Goal: Information Seeking & Learning: Understand process/instructions

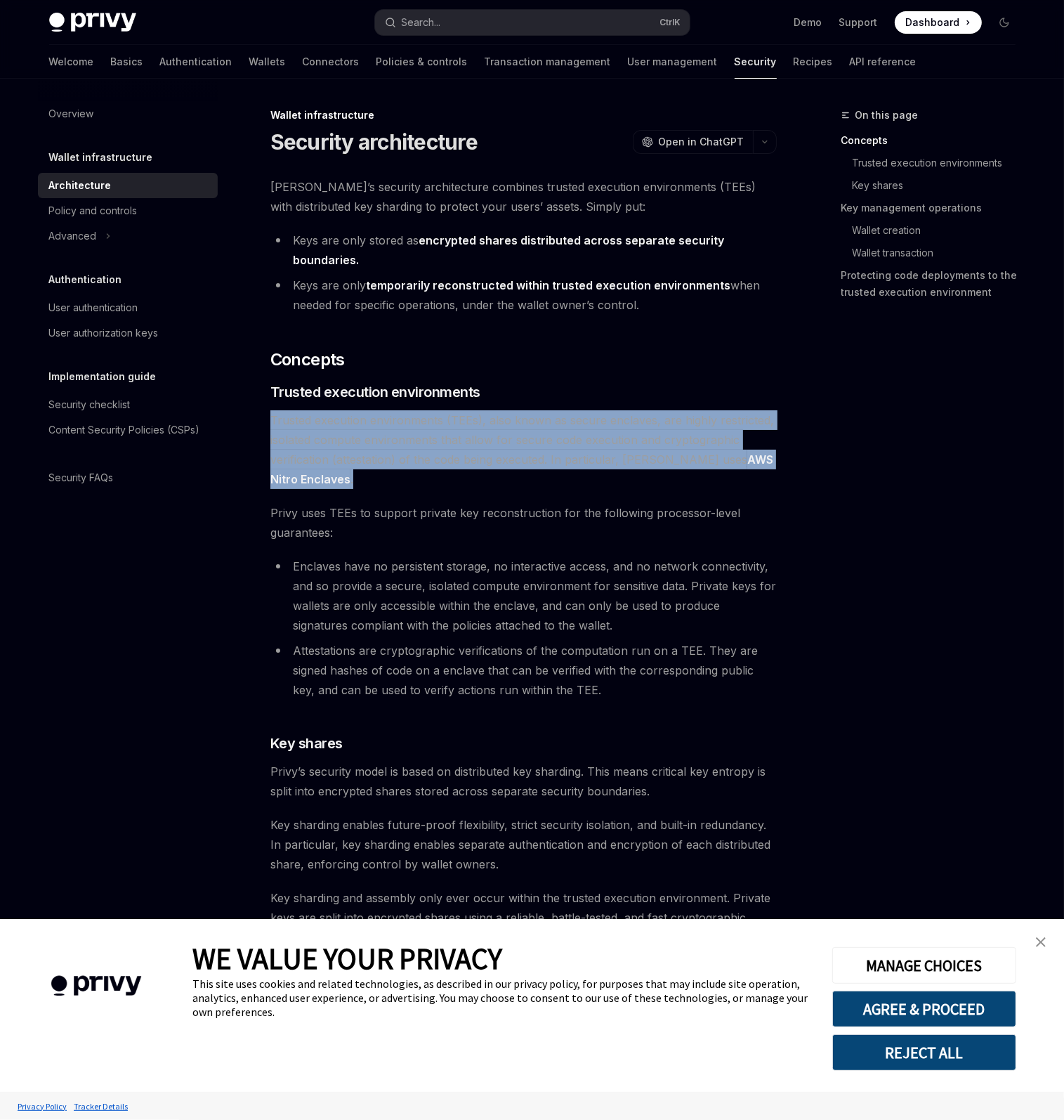
drag, startPoint x: 558, startPoint y: 393, endPoint x: 545, endPoint y: 472, distance: 80.1
click at [545, 472] on span "Trusted execution environments (TEEs), also known as secure enclaves, are highl…" at bounding box center [523, 449] width 506 height 79
drag, startPoint x: 545, startPoint y: 472, endPoint x: 561, endPoint y: 391, distance: 82.6
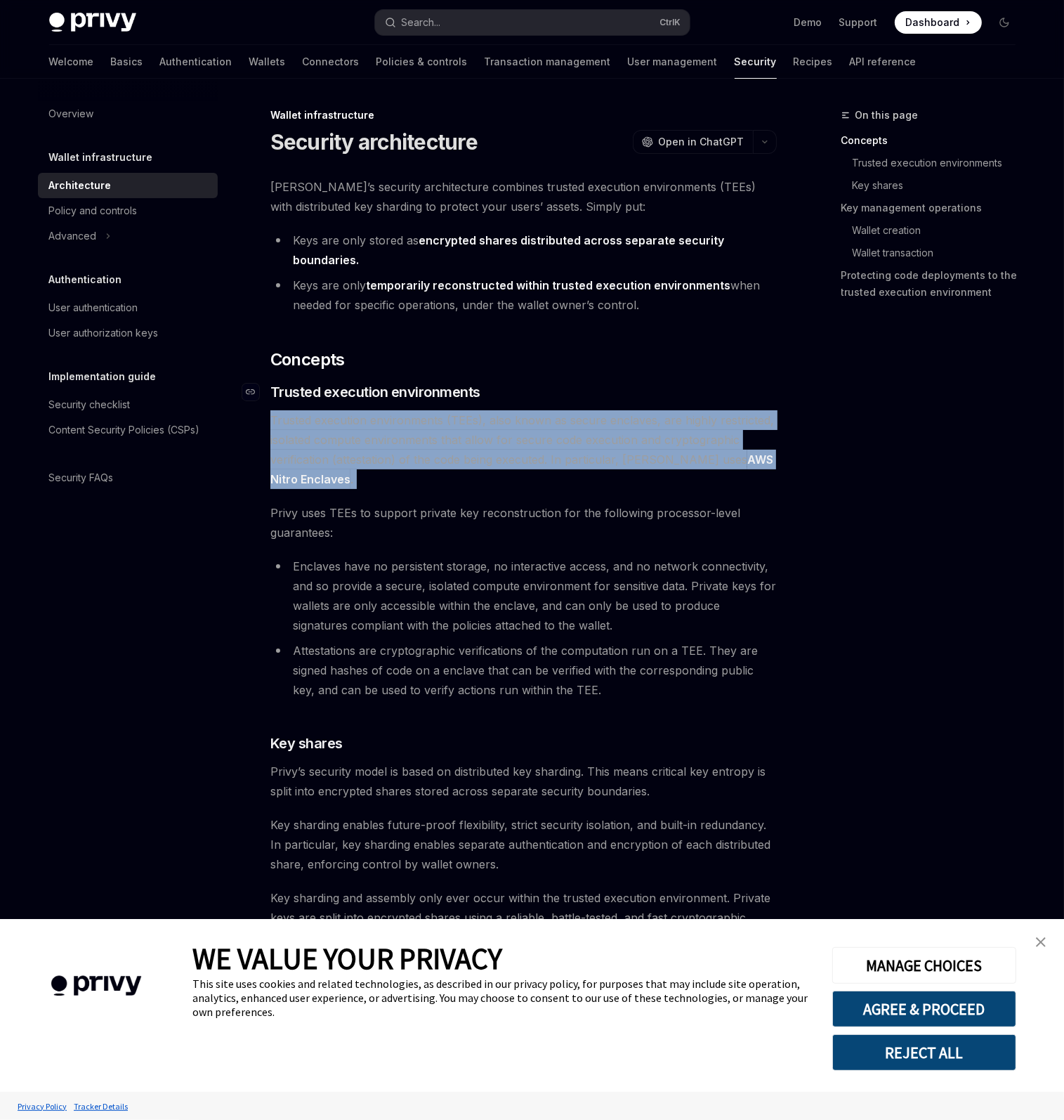
click at [561, 391] on h3 "​ Trusted execution environments" at bounding box center [523, 392] width 506 height 20
drag, startPoint x: 561, startPoint y: 391, endPoint x: 517, endPoint y: 470, distance: 90.4
click at [517, 470] on span "Trusted execution environments (TEEs), also known as secure enclaves, are highl…" at bounding box center [523, 449] width 506 height 79
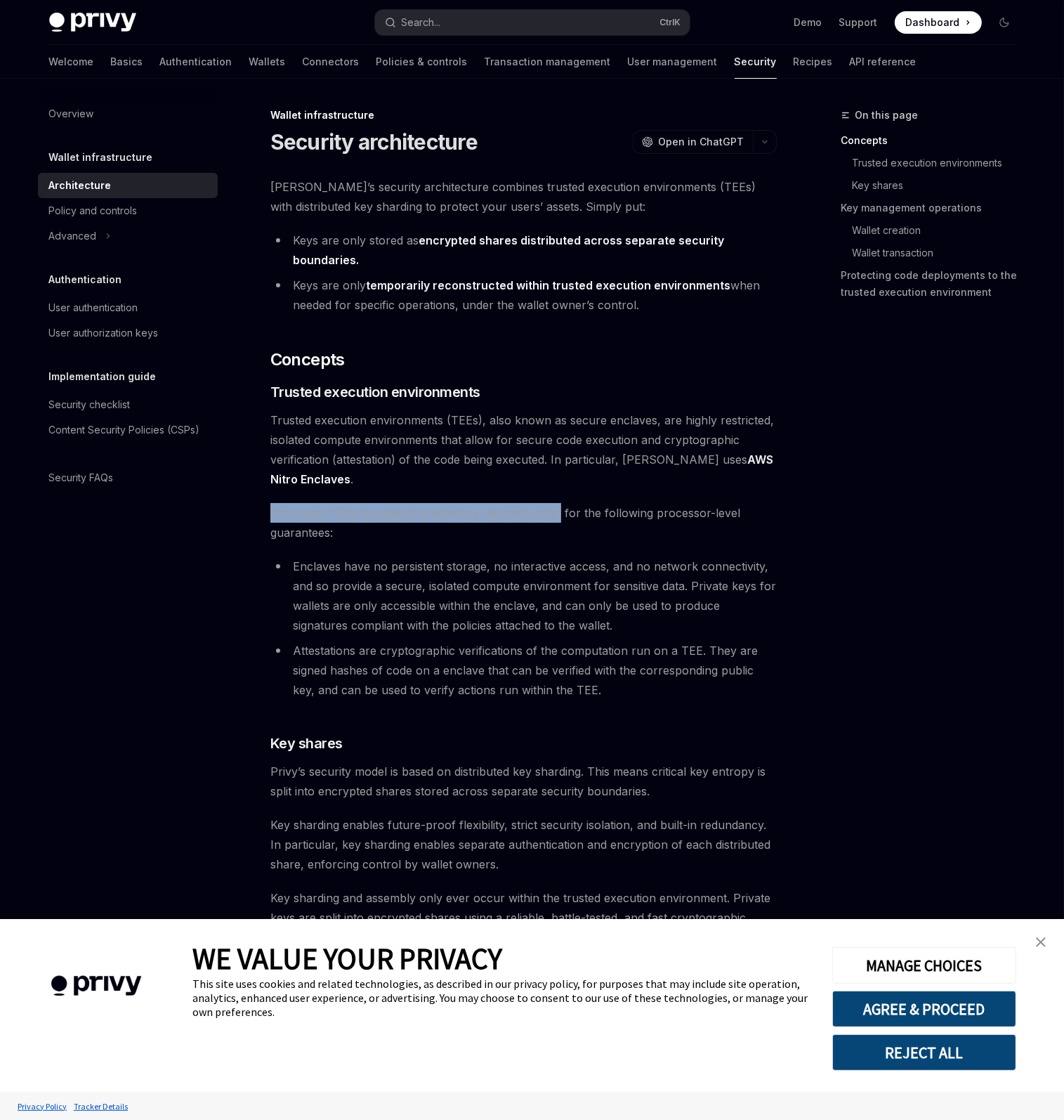
drag, startPoint x: 517, startPoint y: 470, endPoint x: 494, endPoint y: 520, distance: 55.0
click at [494, 520] on span "Privy uses TEEs to support private key reconstruction for the following process…" at bounding box center [523, 522] width 506 height 39
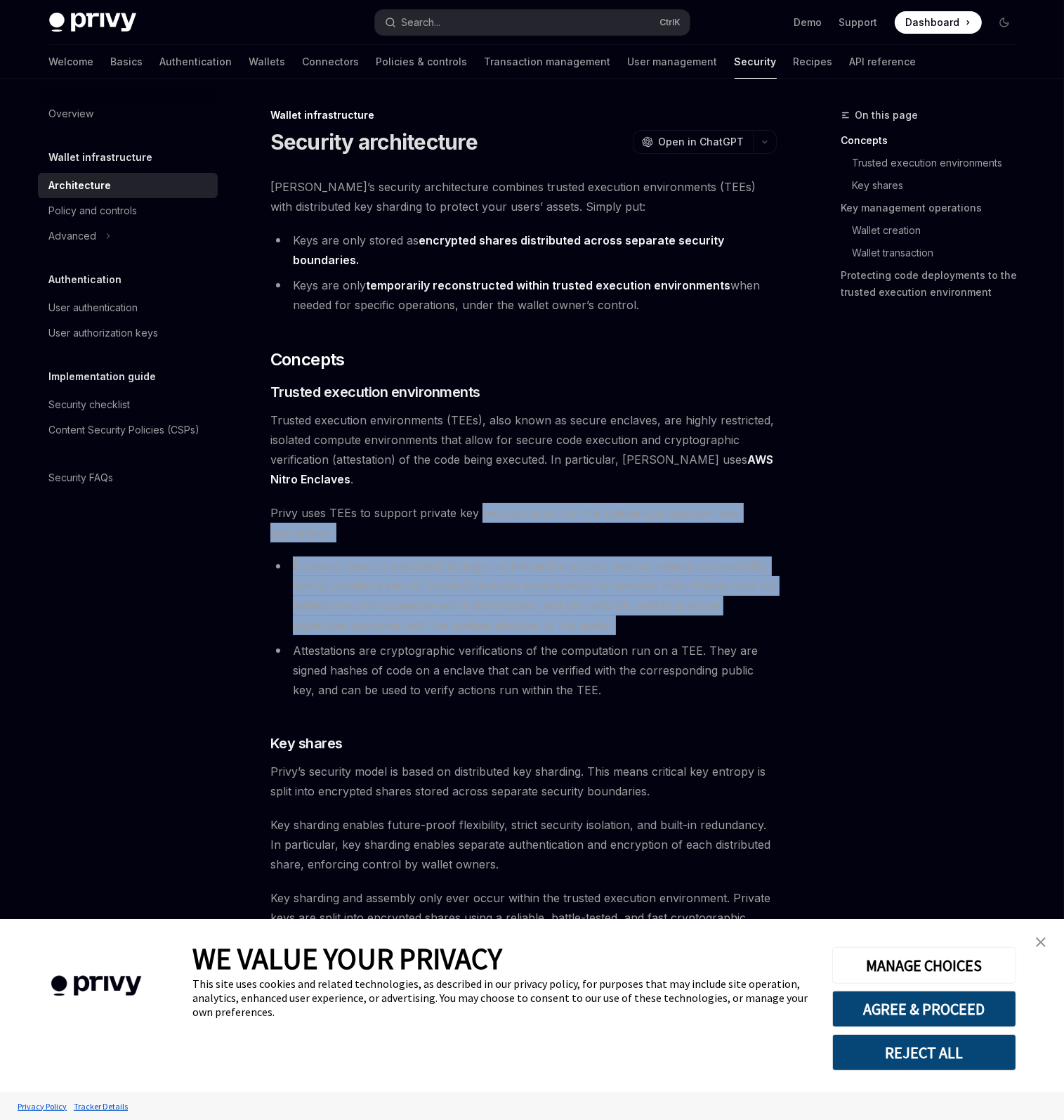
drag, startPoint x: 494, startPoint y: 520, endPoint x: 613, endPoint y: 633, distance: 164.1
click at [613, 633] on li "Enclaves have no persistent storage, no interactive access, and no network conn…" at bounding box center [523, 595] width 506 height 79
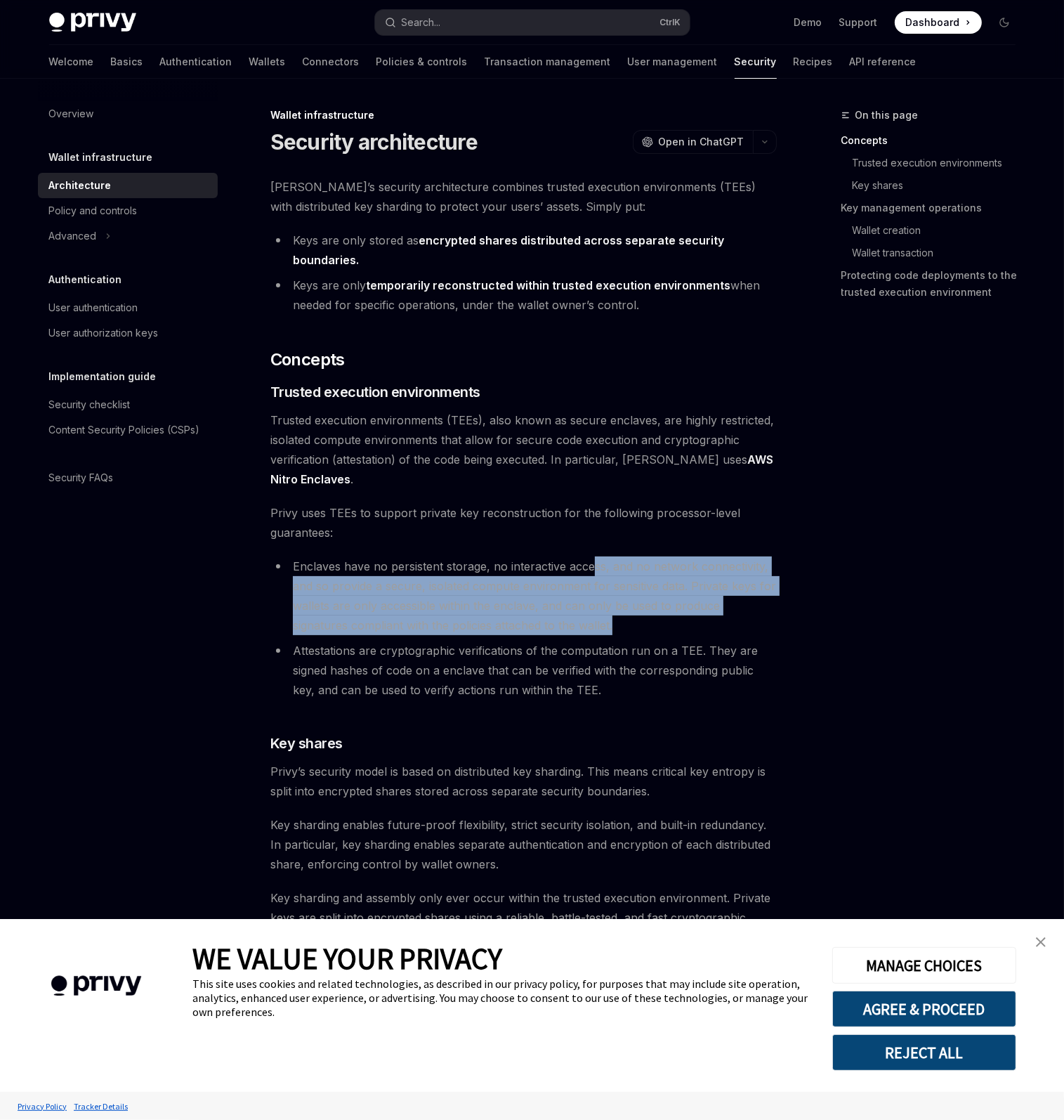
drag, startPoint x: 606, startPoint y: 587, endPoint x: 588, endPoint y: 549, distance: 42.0
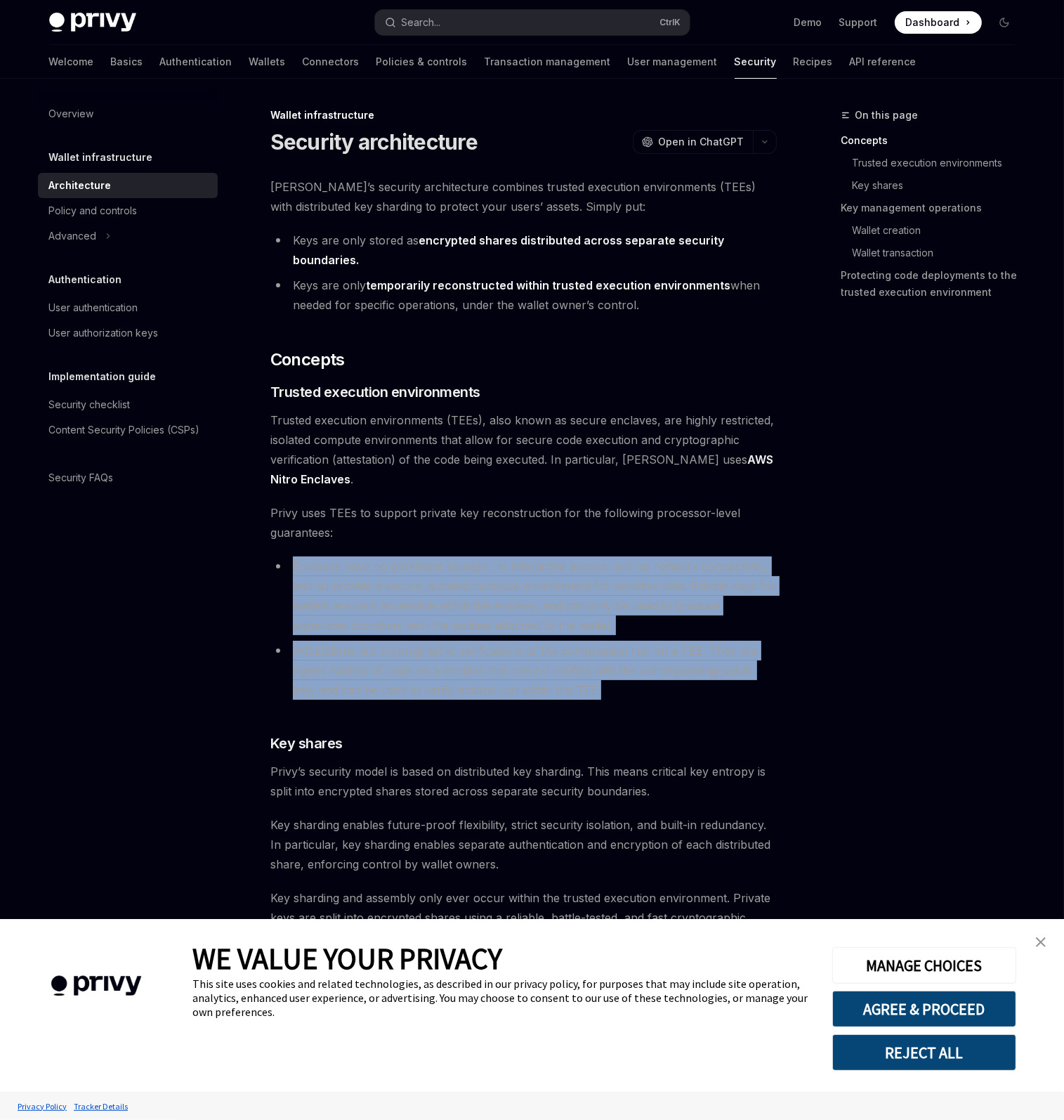
drag, startPoint x: 577, startPoint y: 543, endPoint x: 590, endPoint y: 681, distance: 138.6
click at [590, 681] on li "Attestations are cryptographic verifications of the computation run on a TEE. T…" at bounding box center [523, 670] width 506 height 59
drag, startPoint x: 590, startPoint y: 677, endPoint x: 545, endPoint y: 571, distance: 115.2
click at [545, 571] on ul "Enclaves have no persistent storage, no interactive access, and no network conn…" at bounding box center [523, 628] width 506 height 144
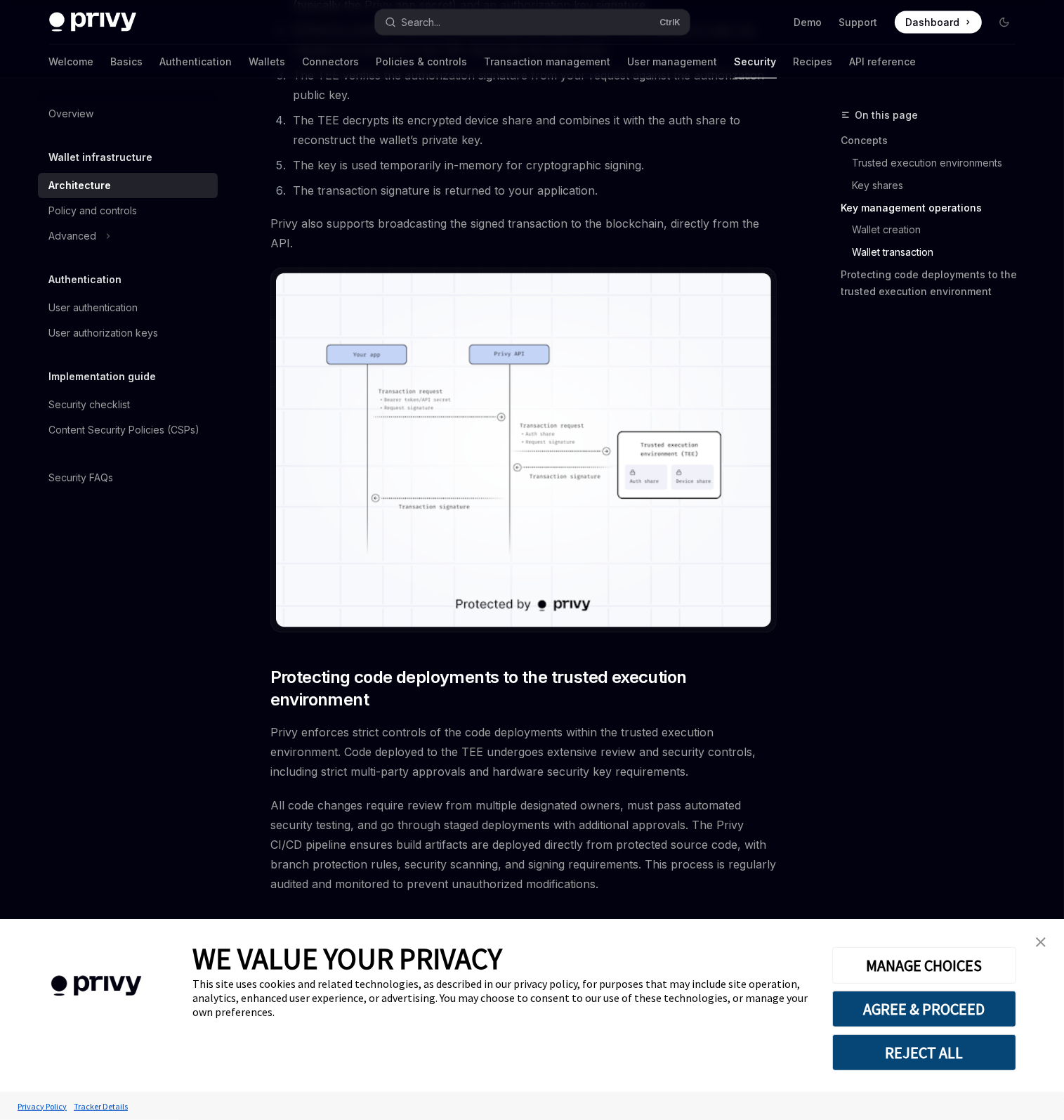
scroll to position [2436, 0]
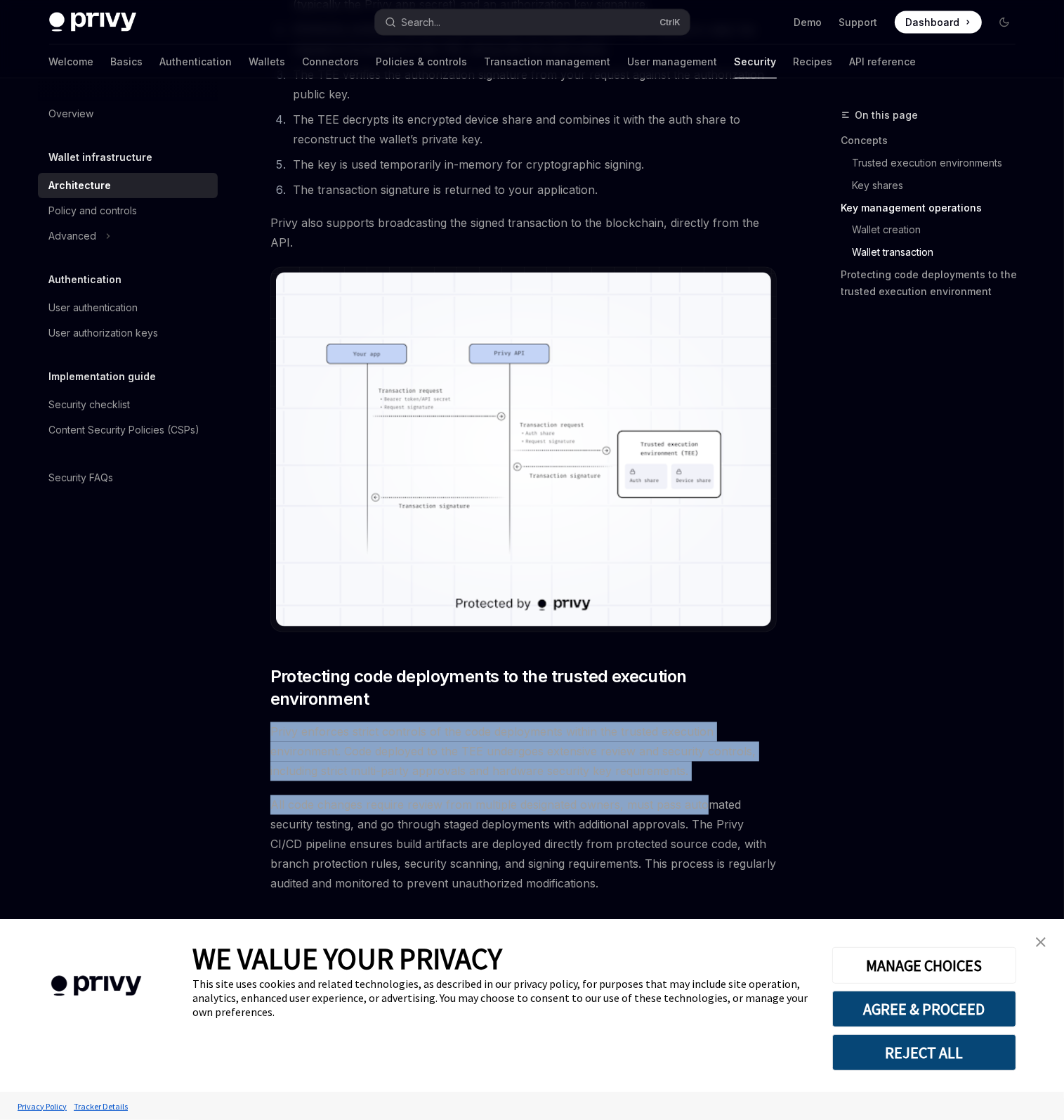
drag, startPoint x: 606, startPoint y: 709, endPoint x: 704, endPoint y: 784, distance: 123.4
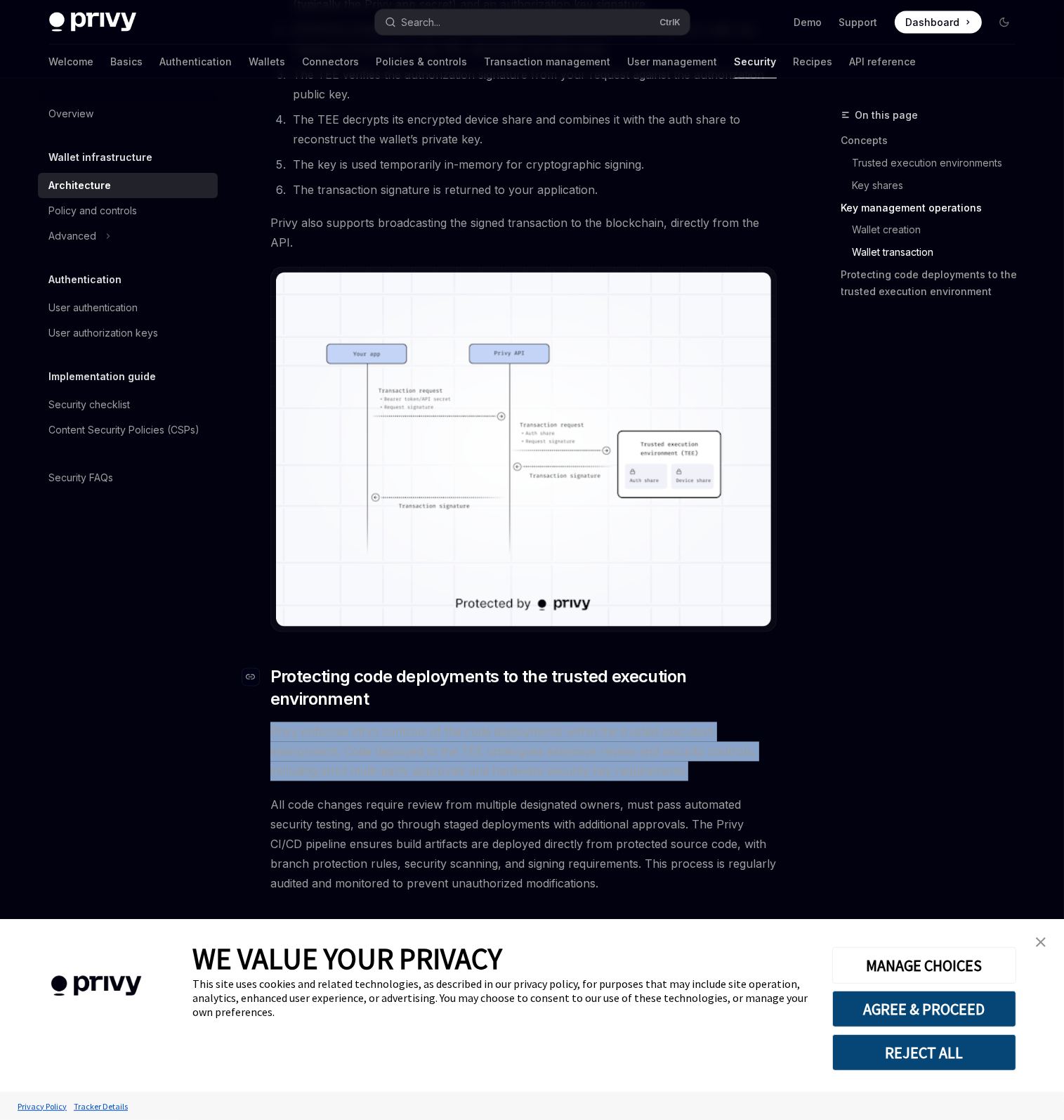
drag, startPoint x: 716, startPoint y: 766, endPoint x: 702, endPoint y: 704, distance: 63.6
click at [702, 705] on span "Protecting code deployments to the trusted execution environment" at bounding box center [523, 688] width 506 height 45
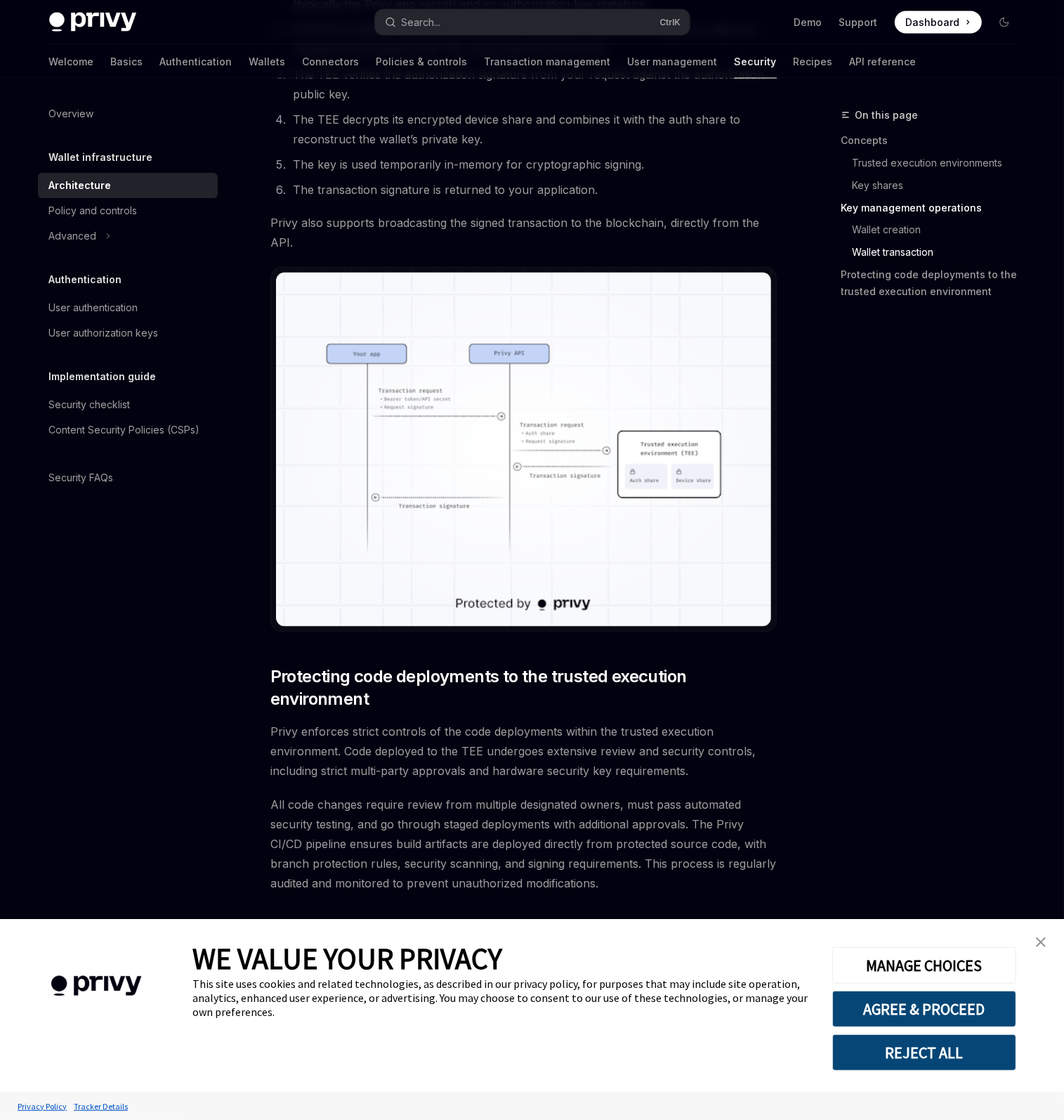
click at [1047, 946] on link "close banner" at bounding box center [1040, 942] width 28 height 28
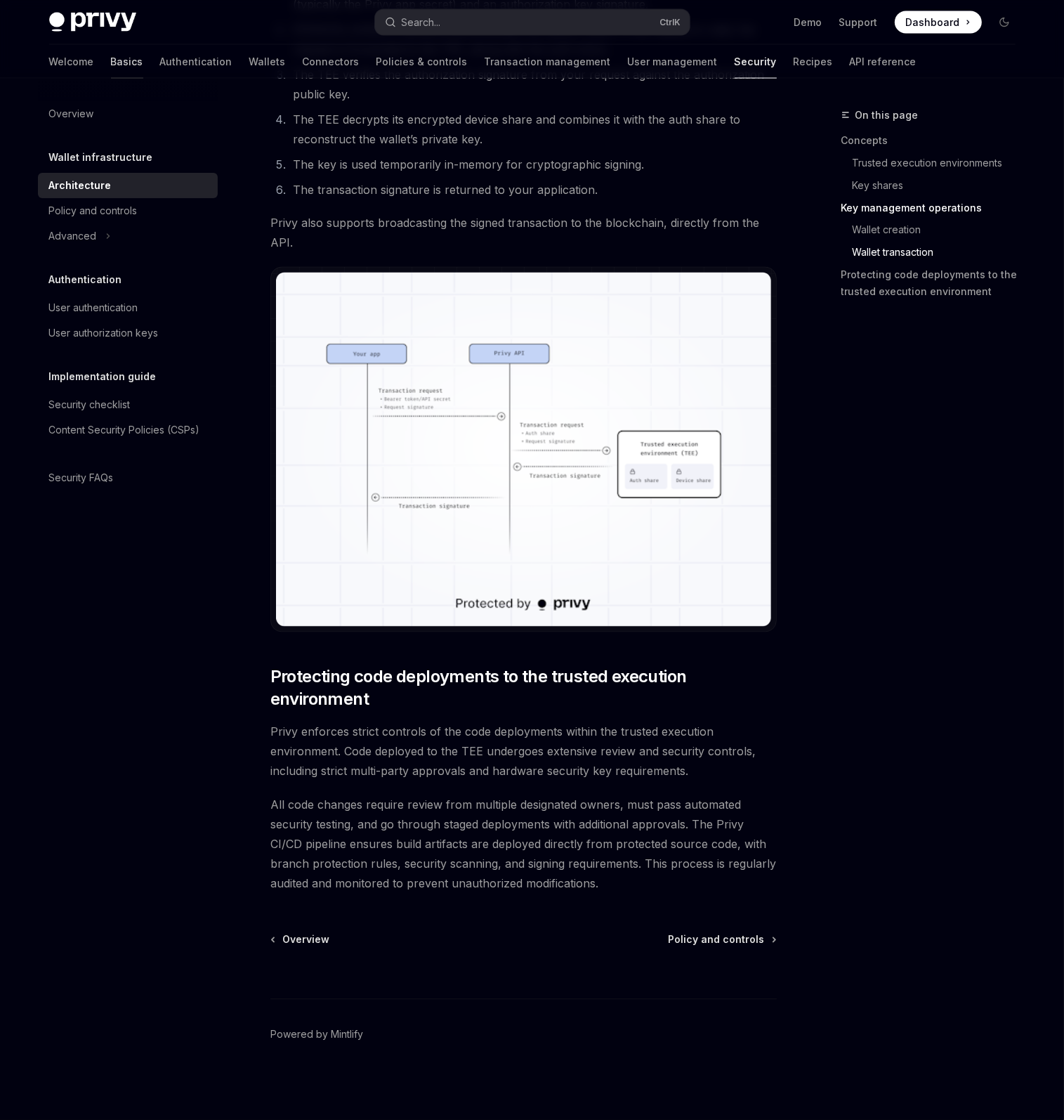
click at [111, 61] on link "Basics" at bounding box center [127, 62] width 32 height 34
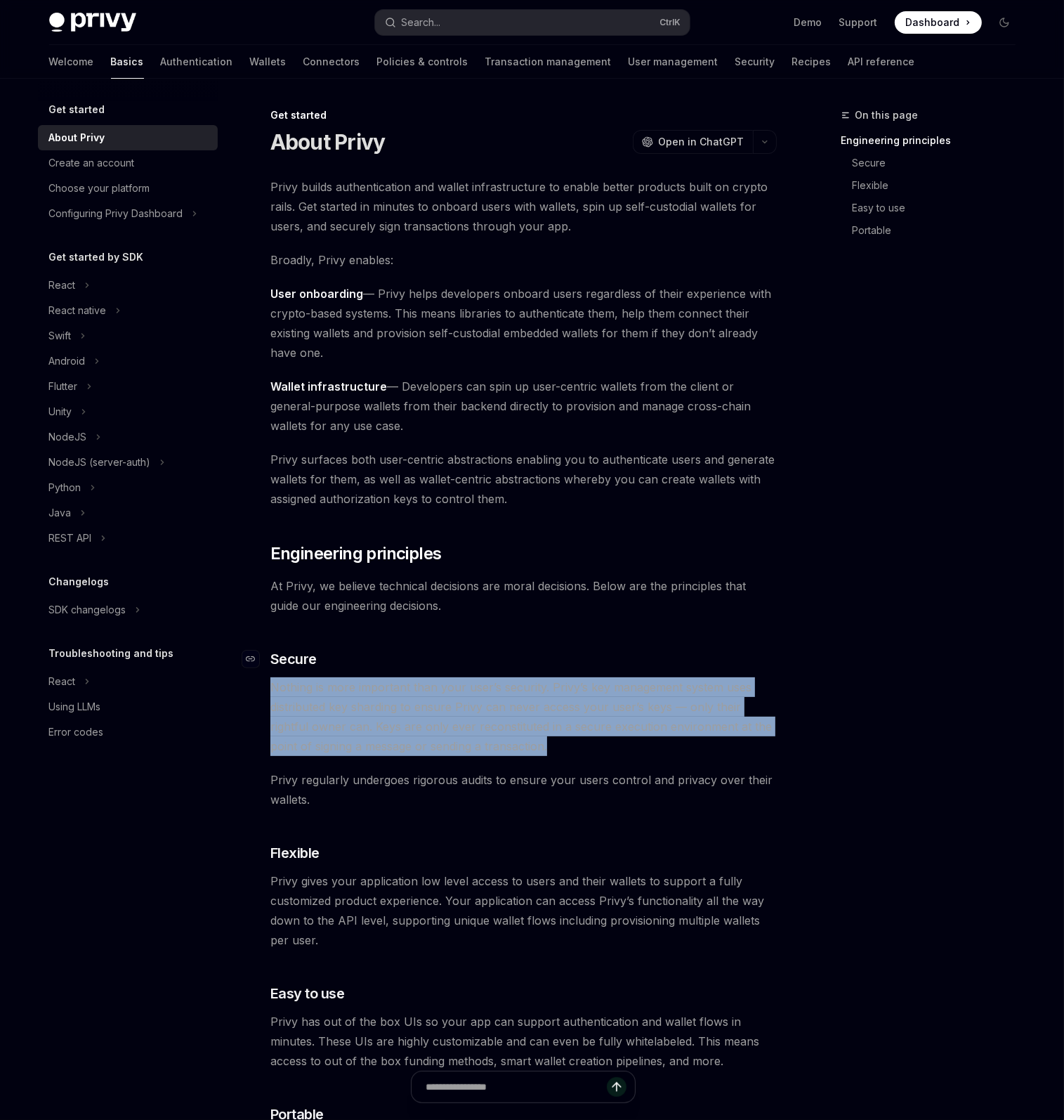
drag, startPoint x: 548, startPoint y: 693, endPoint x: 554, endPoint y: 651, distance: 42.4
click at [554, 651] on div "Privy builds authentication and wallet infrastructure to enable better products…" at bounding box center [523, 903] width 506 height 1452
click at [554, 651] on h3 "​ Secure" at bounding box center [523, 659] width 506 height 20
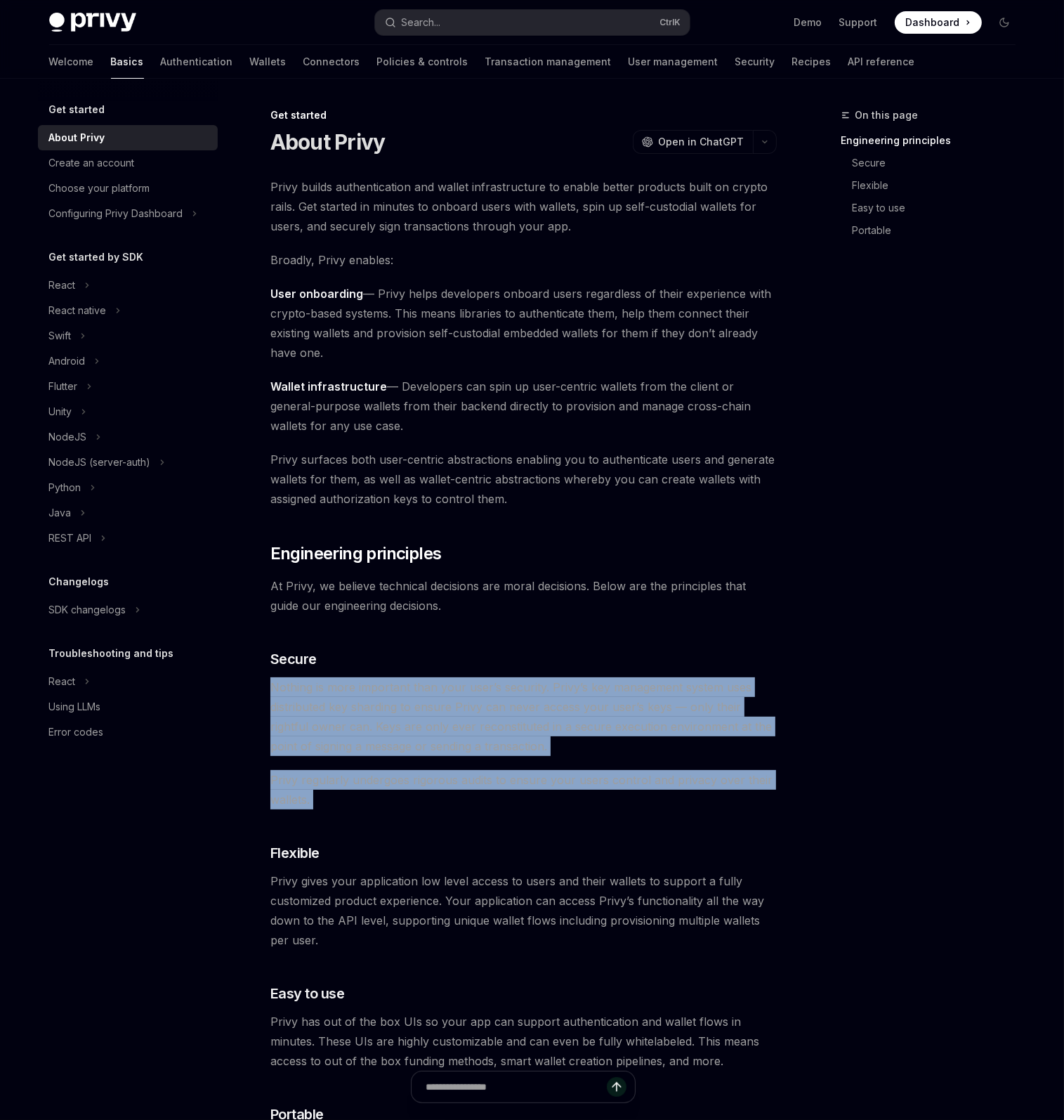
drag, startPoint x: 554, startPoint y: 651, endPoint x: 518, endPoint y: 798, distance: 151.3
click at [518, 798] on div "Privy builds authentication and wallet infrastructure to enable better products…" at bounding box center [523, 903] width 506 height 1452
click at [518, 798] on span "Privy regularly undergoes rigorous audits to ensure your users control and priv…" at bounding box center [523, 789] width 506 height 39
drag, startPoint x: 518, startPoint y: 798, endPoint x: 530, endPoint y: 657, distance: 141.5
click at [530, 657] on div "Privy builds authentication and wallet infrastructure to enable better products…" at bounding box center [523, 903] width 506 height 1452
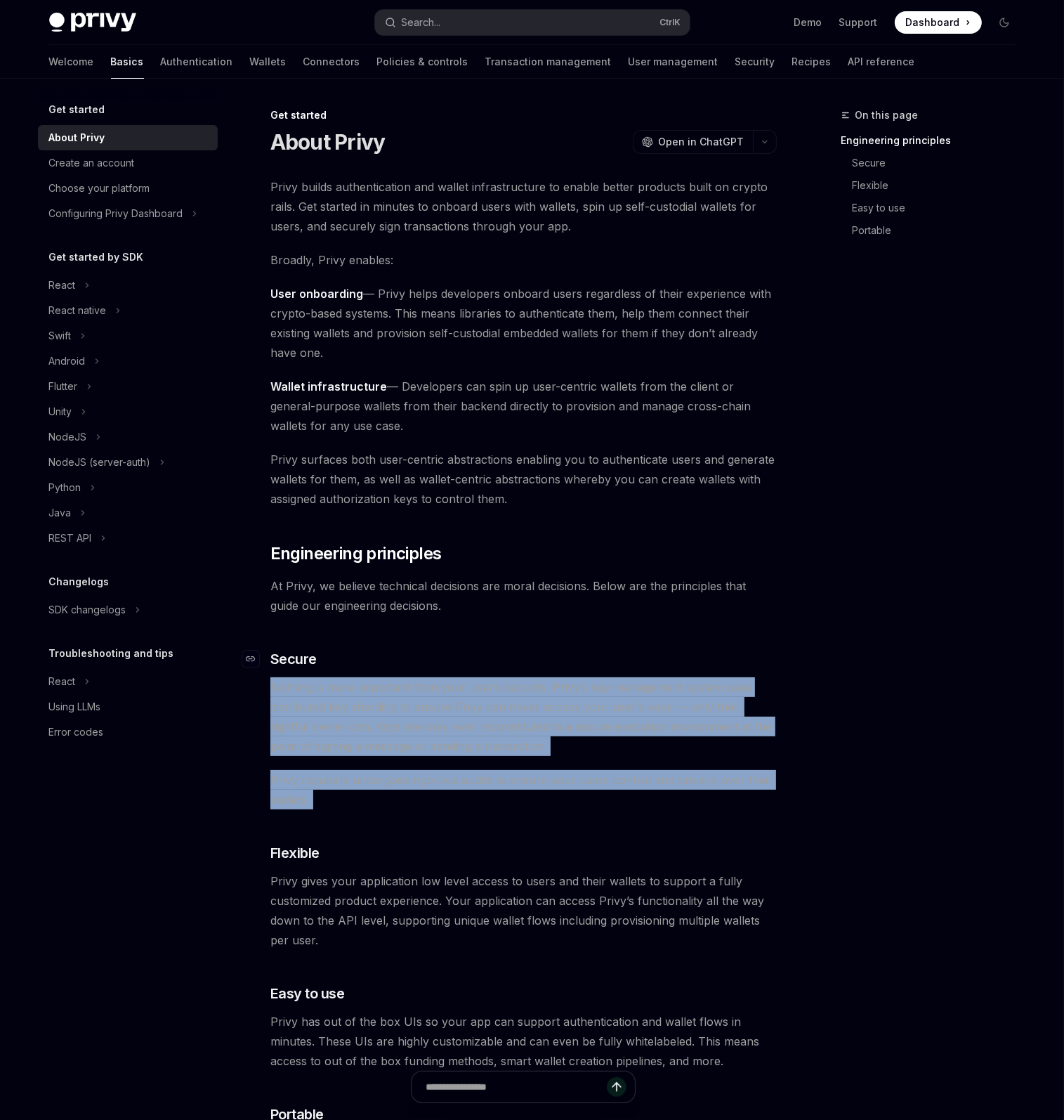
click at [530, 657] on h3 "​ Secure" at bounding box center [523, 659] width 506 height 20
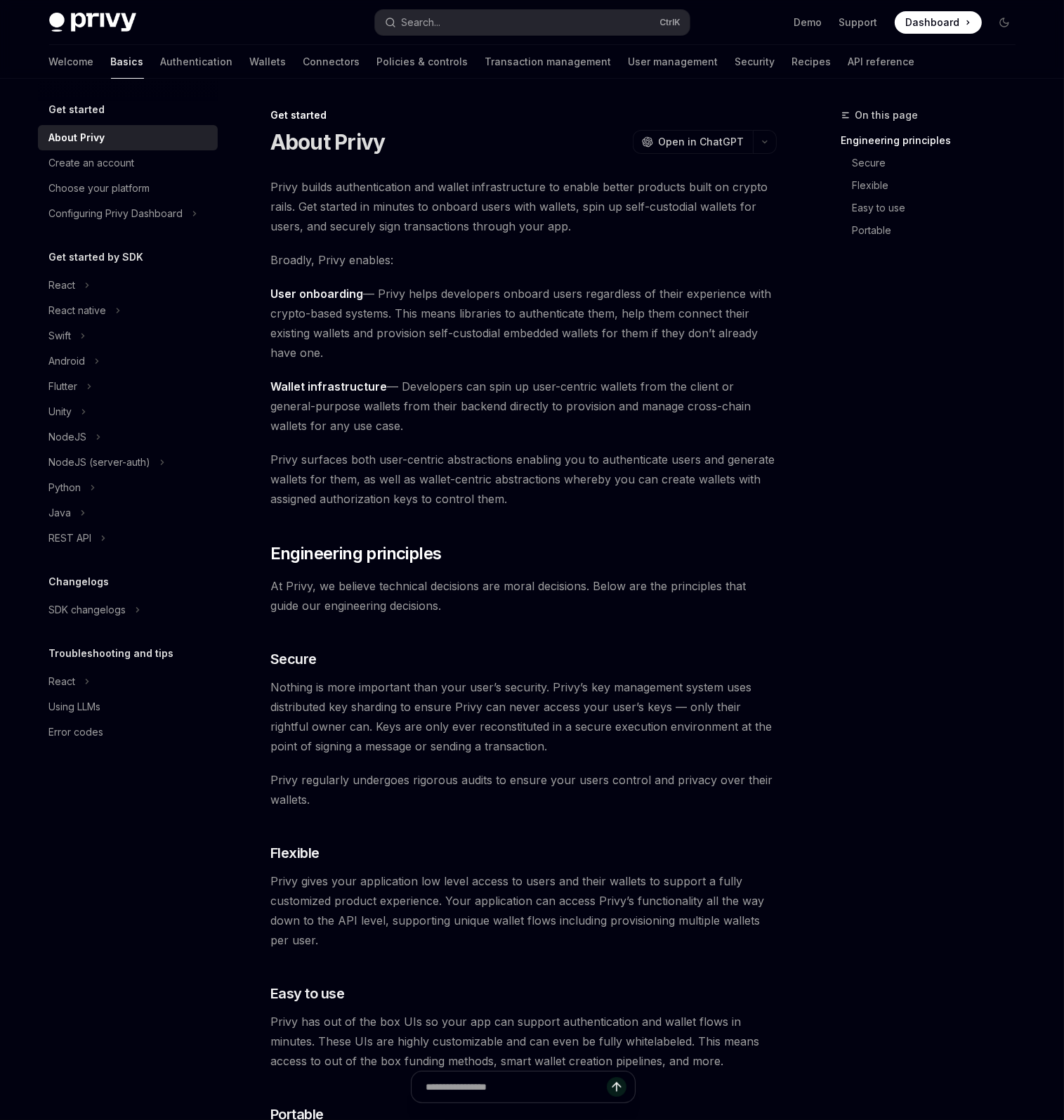
drag, startPoint x: 563, startPoint y: 970, endPoint x: 497, endPoint y: 568, distance: 407.4
drag, startPoint x: 879, startPoint y: 764, endPoint x: 423, endPoint y: 321, distance: 635.8
click at [88, 163] on div "Create an account" at bounding box center [92, 163] width 86 height 17
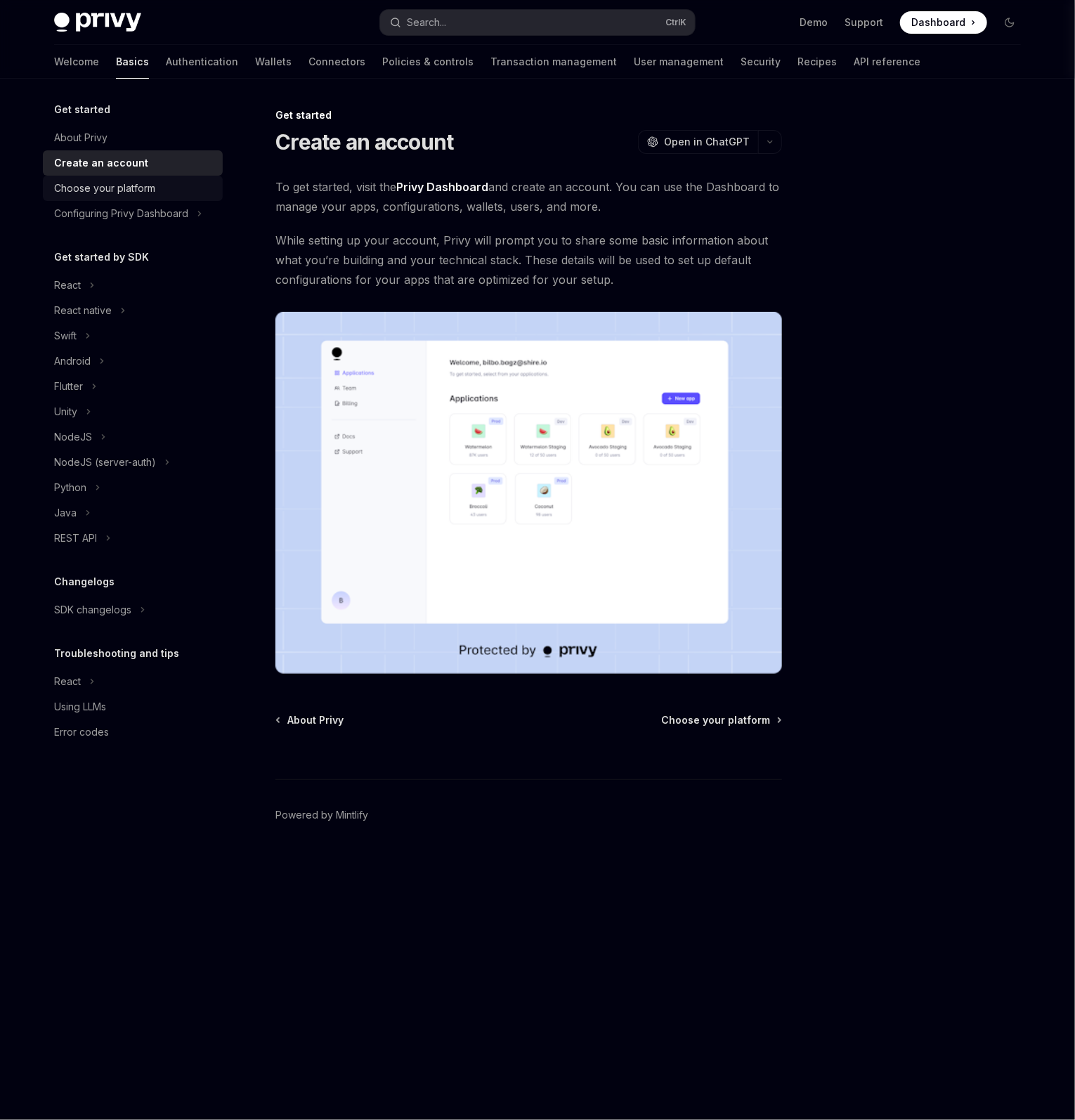
click at [88, 195] on div "Choose your platform" at bounding box center [105, 188] width 101 height 17
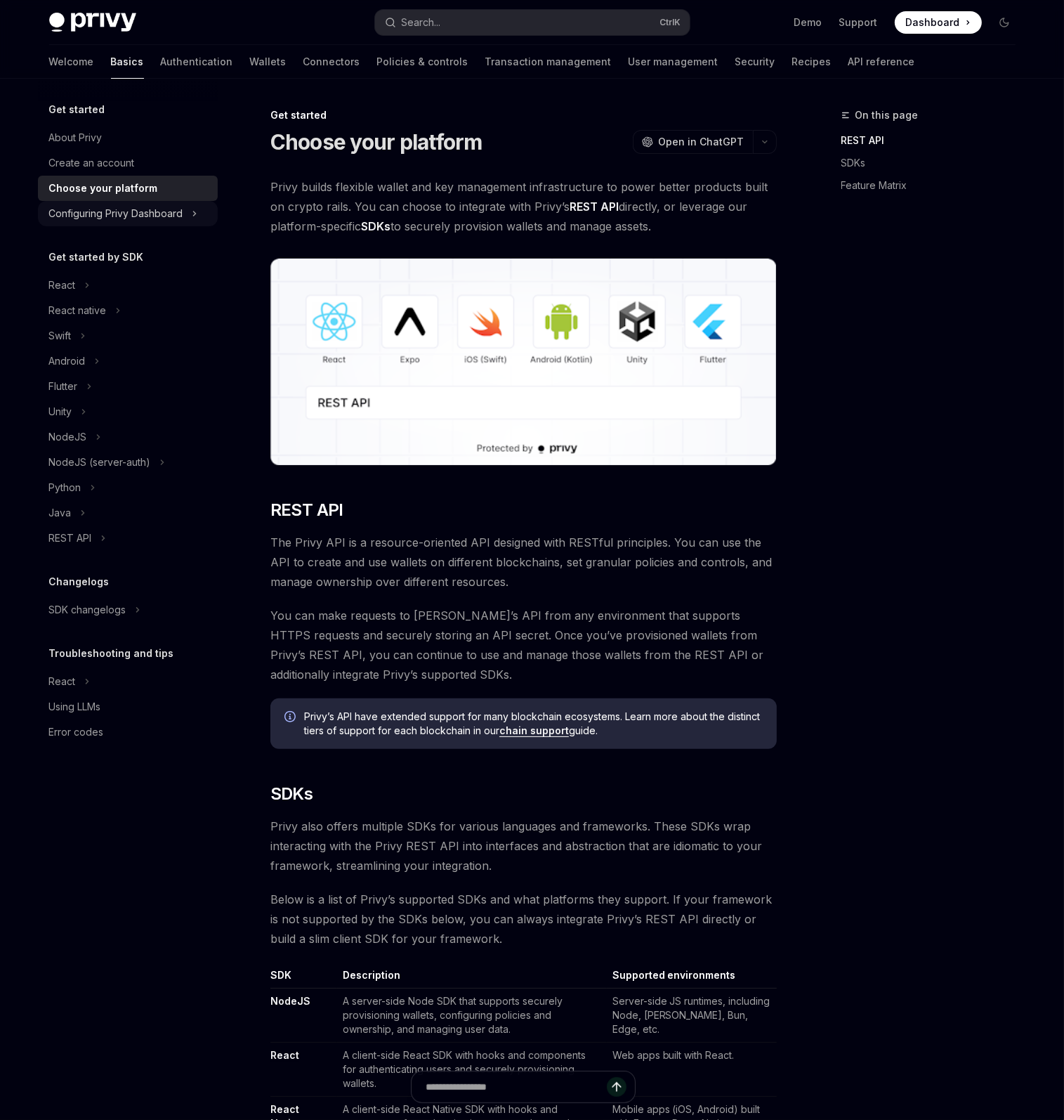
click at [83, 212] on div "Configuring Privy Dashboard" at bounding box center [116, 213] width 134 height 17
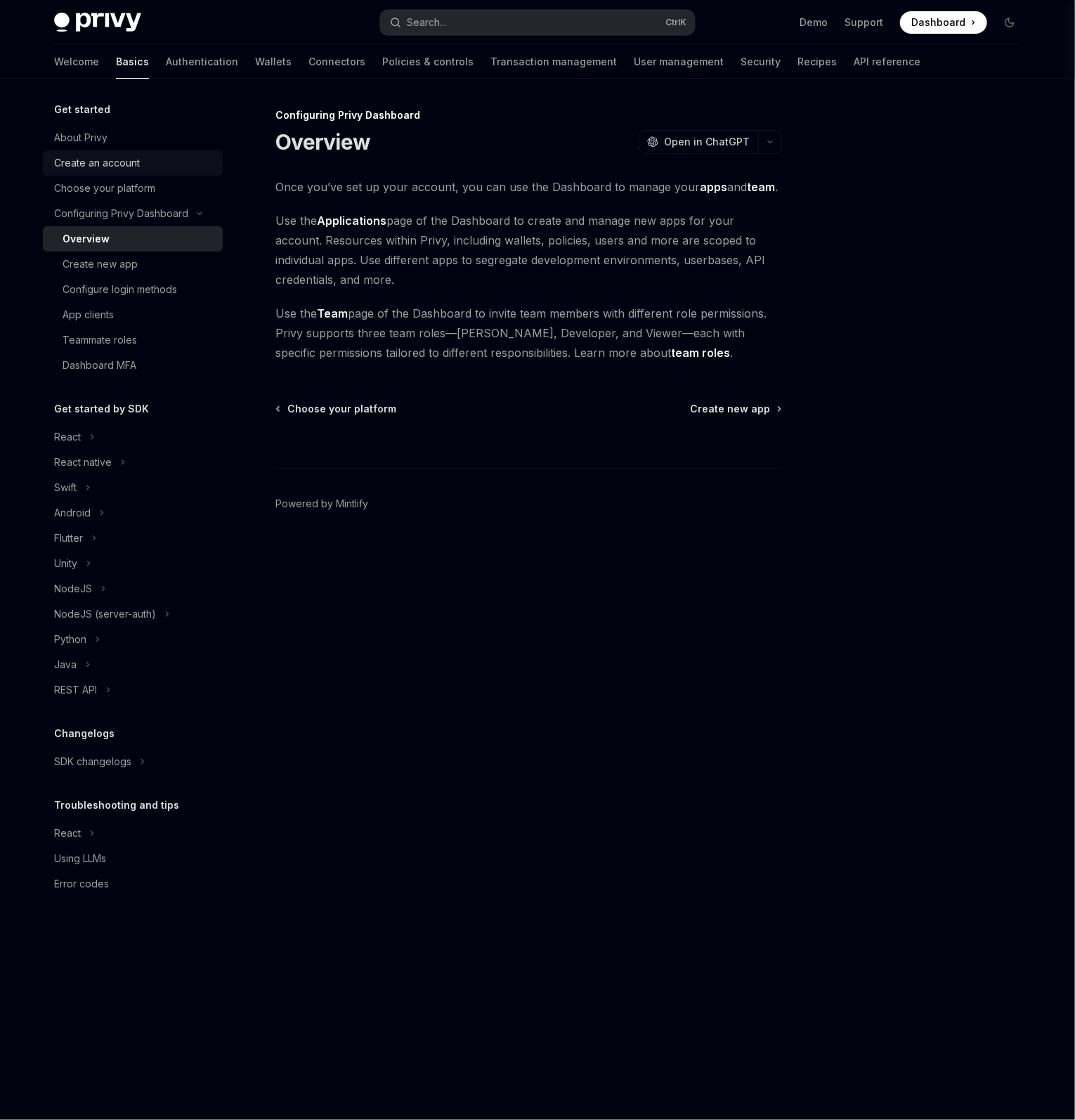
click at [96, 161] on div "Create an account" at bounding box center [97, 163] width 86 height 17
type textarea "*"
